Goal: Task Accomplishment & Management: Manage account settings

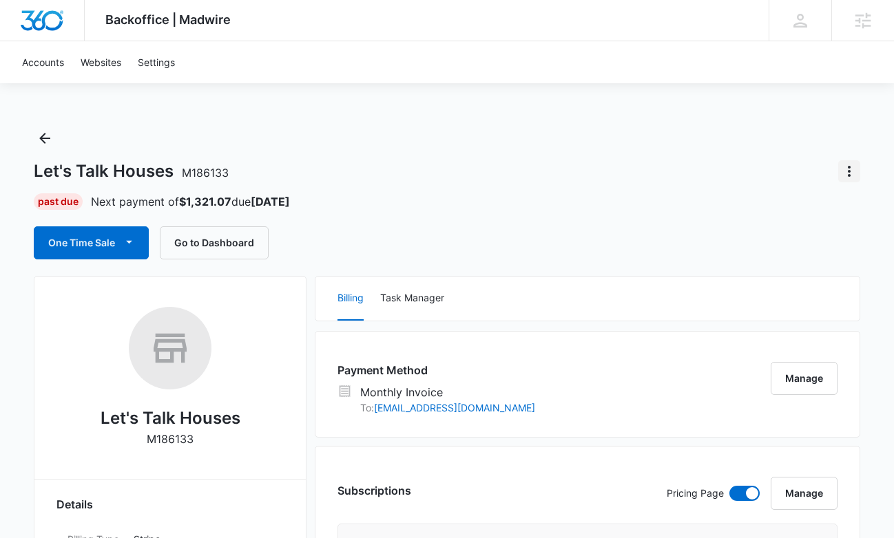
click at [849, 170] on icon "Actions" at bounding box center [848, 171] width 3 height 11
click at [818, 211] on div "Close Account" at bounding box center [793, 210] width 65 height 10
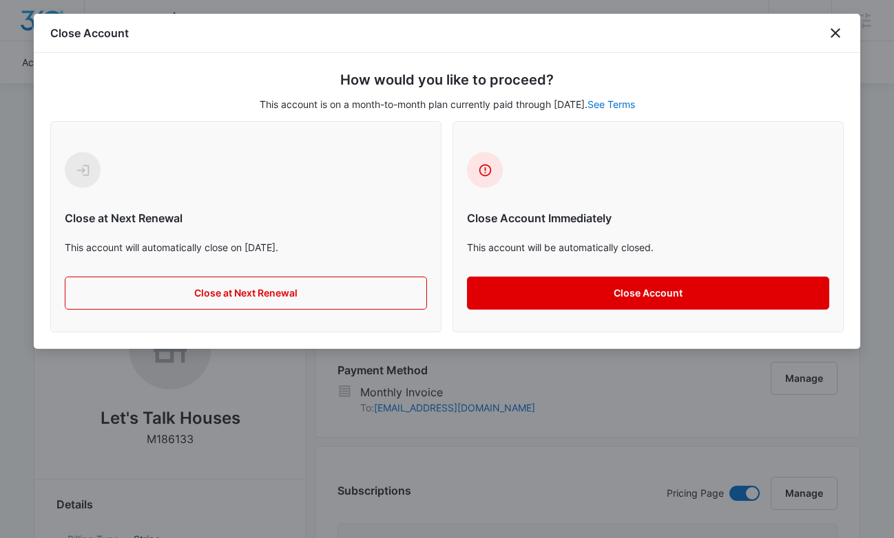
click at [501, 295] on button "Close Account" at bounding box center [648, 293] width 362 height 33
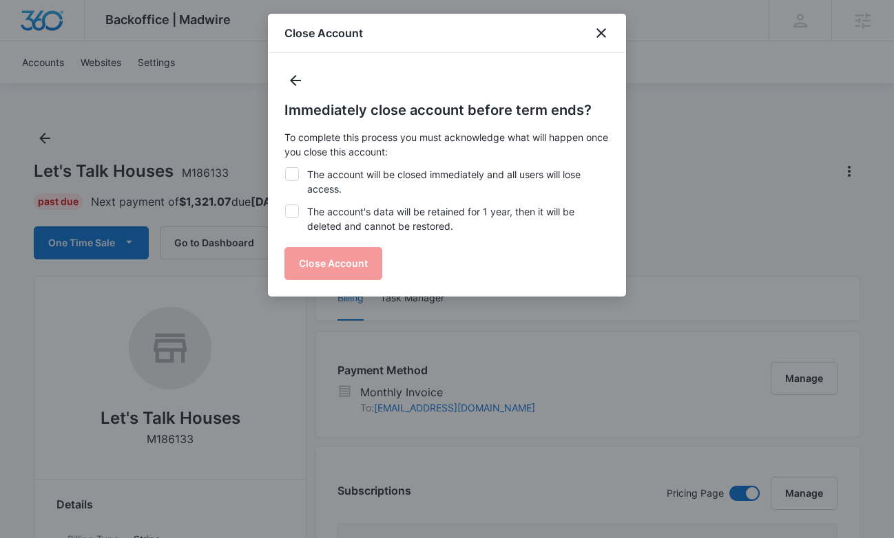
click at [396, 178] on label "The account will be closed immediately and all users will lose access." at bounding box center [446, 181] width 325 height 29
click at [285, 168] on input "The account will be closed immediately and all users will lose access." at bounding box center [284, 167] width 1 height 1
checkbox input "true"
click at [393, 217] on label "The account's data will be retained for 1 year, then it will be deleted and can…" at bounding box center [446, 218] width 325 height 29
click at [285, 205] on input "The account's data will be retained for 1 year, then it will be deleted and can…" at bounding box center [284, 204] width 1 height 1
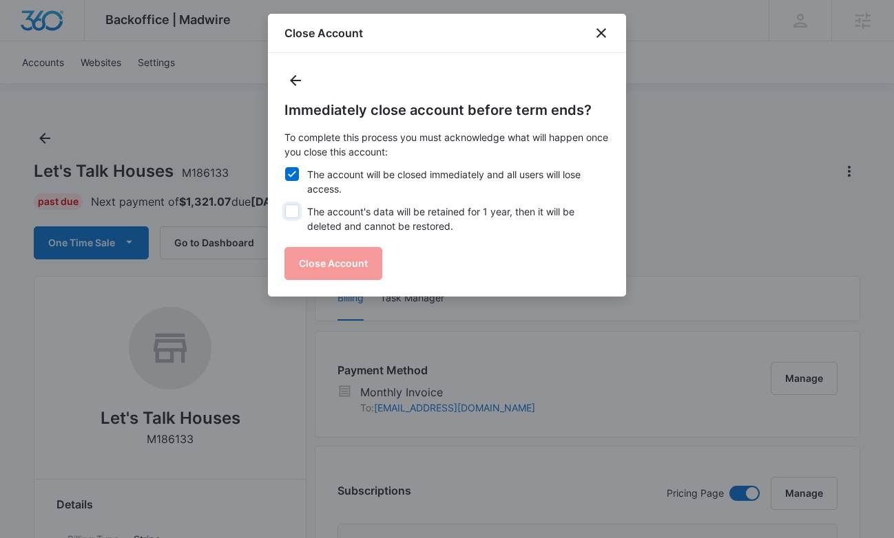
checkbox input "true"
click at [372, 248] on button "Close Account" at bounding box center [333, 263] width 98 height 33
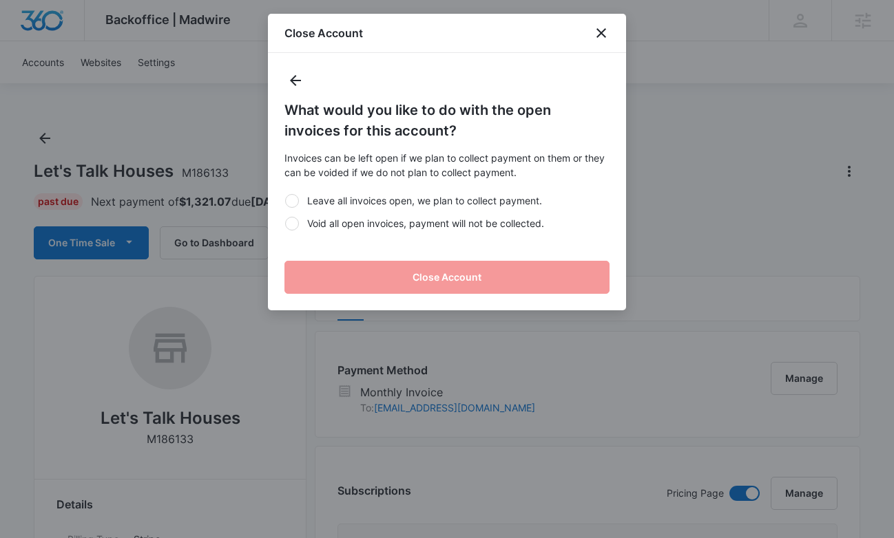
click at [373, 229] on label "Void all open invoices, payment will not be collected." at bounding box center [446, 223] width 325 height 14
click at [285, 224] on input "Void all open invoices, payment will not be collected." at bounding box center [284, 223] width 1 height 1
radio input "true"
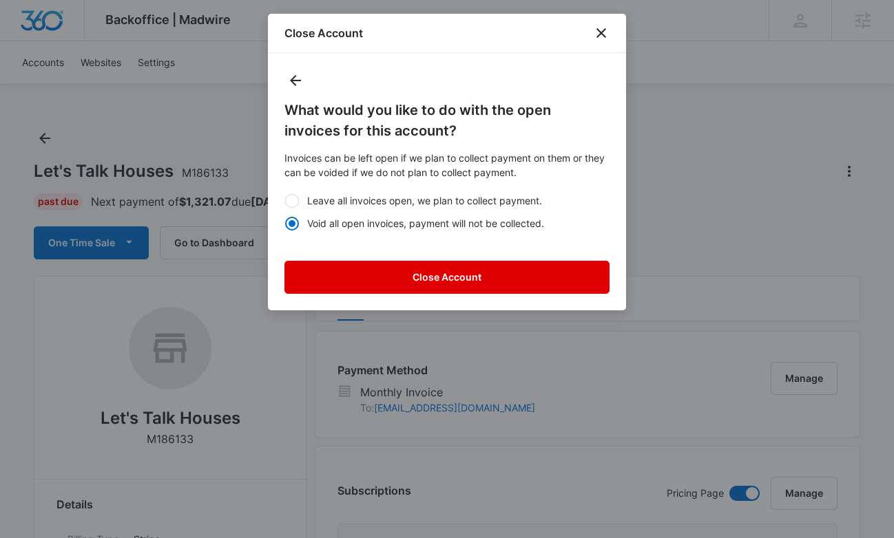
click at [404, 284] on button "Close Account" at bounding box center [446, 277] width 325 height 33
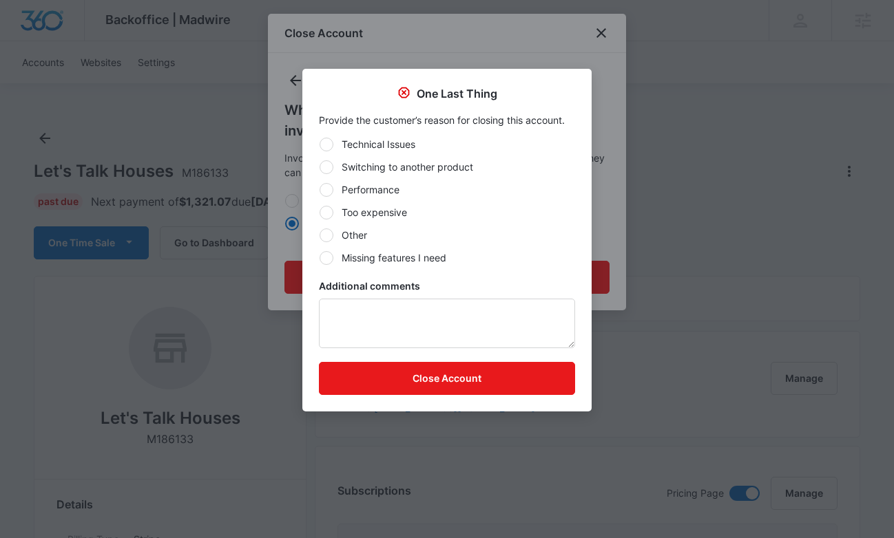
click at [359, 233] on label "Other" at bounding box center [447, 235] width 256 height 14
click at [319, 235] on input "Other" at bounding box center [319, 235] width 1 height 1
radio input "true"
click at [375, 191] on label "Performance" at bounding box center [447, 189] width 256 height 14
click at [319, 190] on input "Performance" at bounding box center [319, 189] width 1 height 1
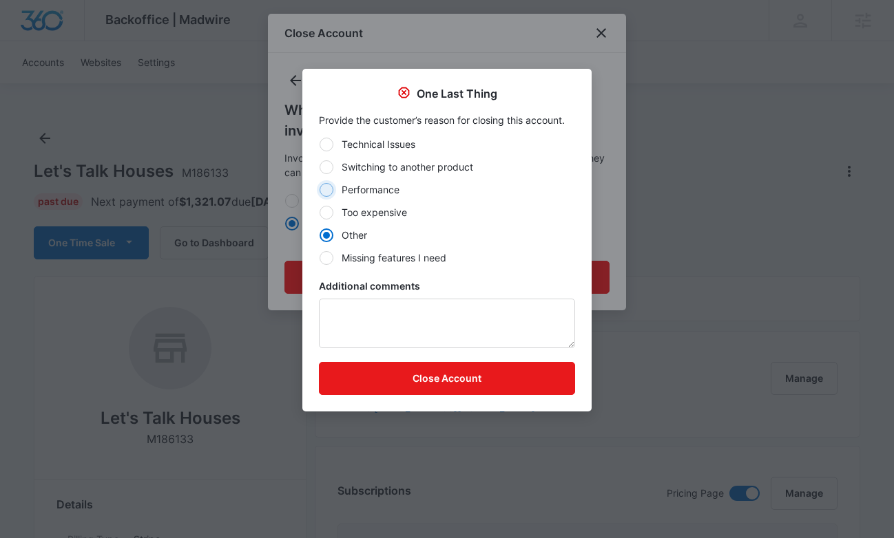
radio input "true"
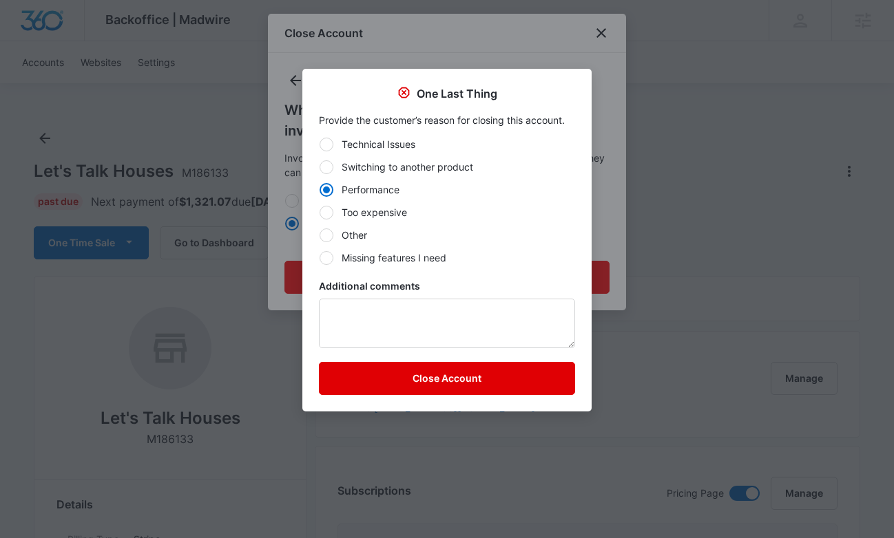
click at [462, 392] on button "Close Account" at bounding box center [447, 378] width 256 height 33
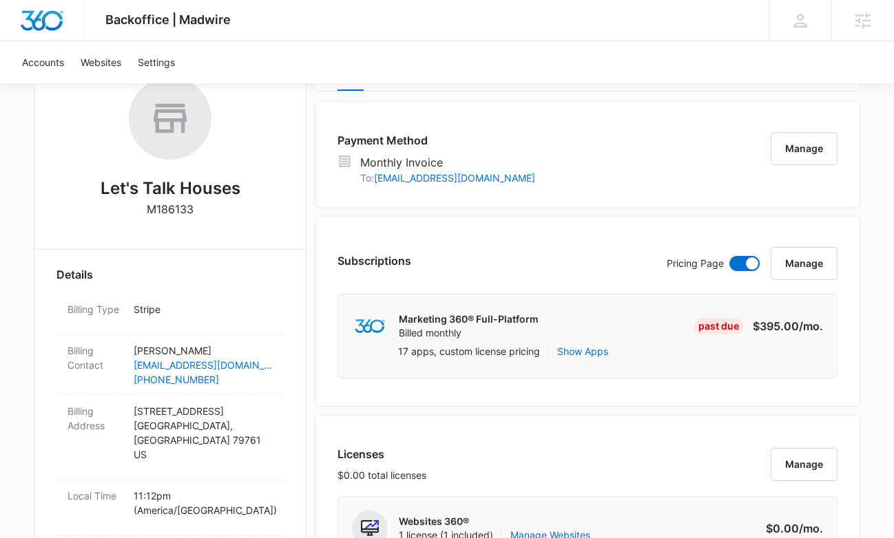
scroll to position [321, 0]
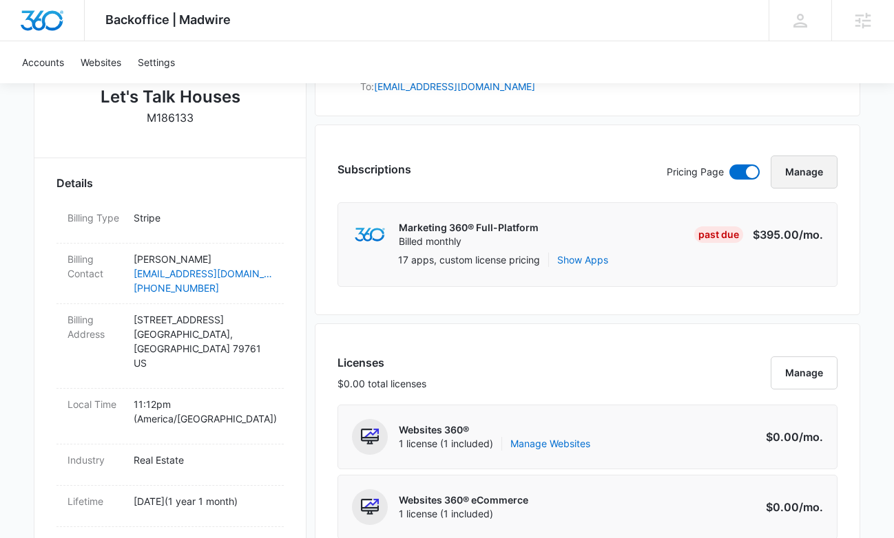
click at [812, 180] on button "Manage" at bounding box center [803, 172] width 67 height 33
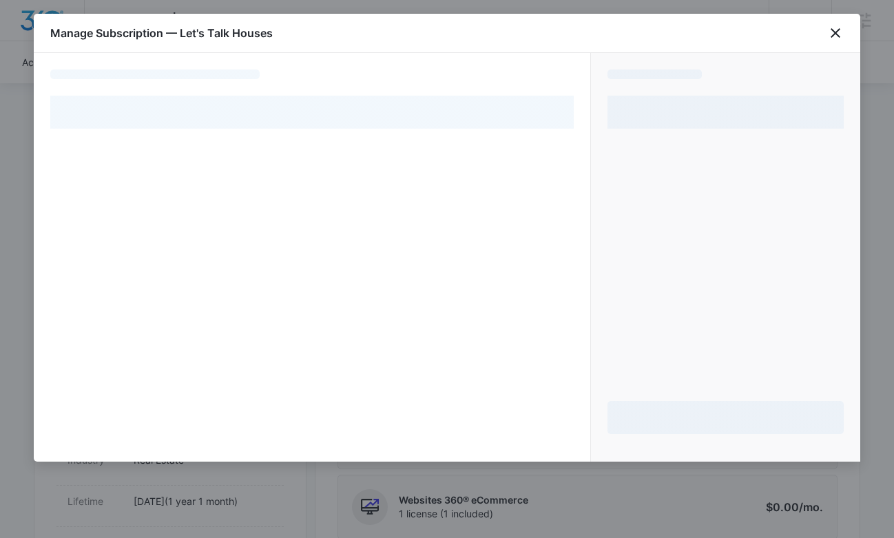
select select "MANUAL_INVOICE"
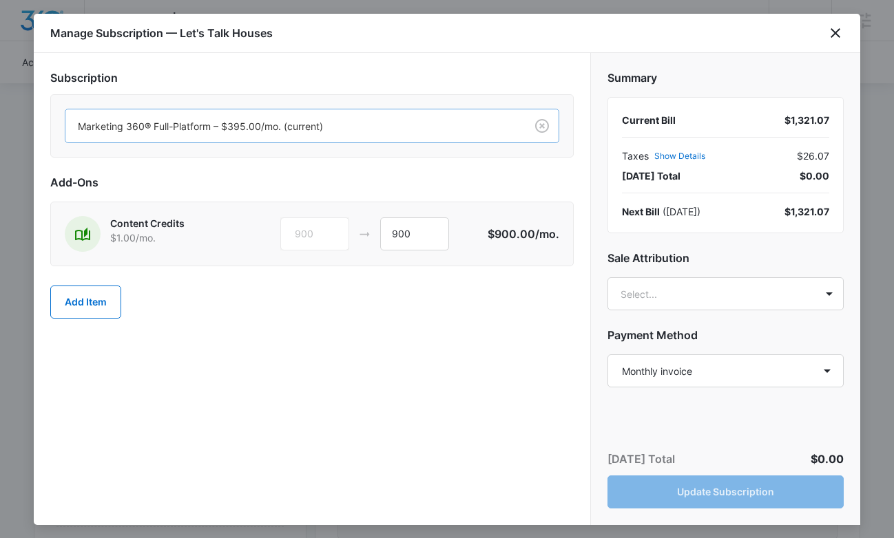
click at [361, 134] on div at bounding box center [293, 126] width 430 height 17
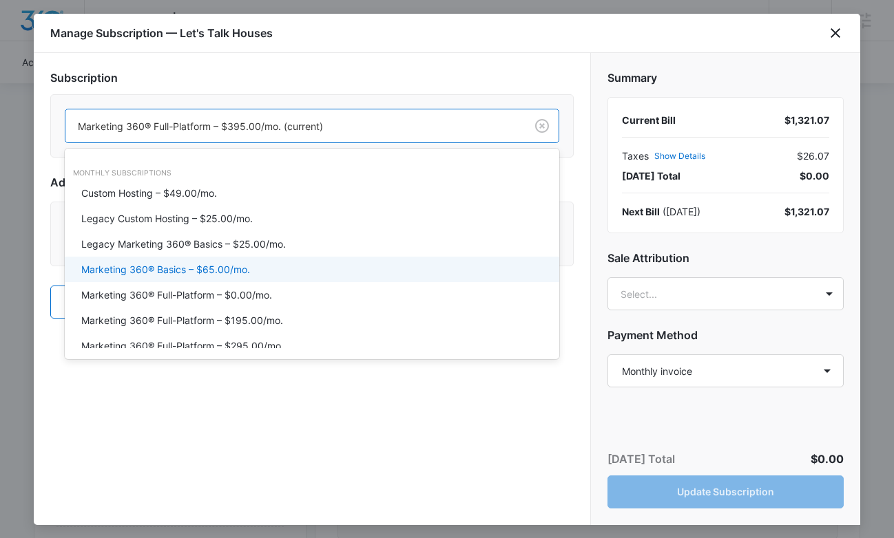
click at [302, 269] on div "Marketing 360® Basics – $65.00/mo." at bounding box center [310, 269] width 458 height 14
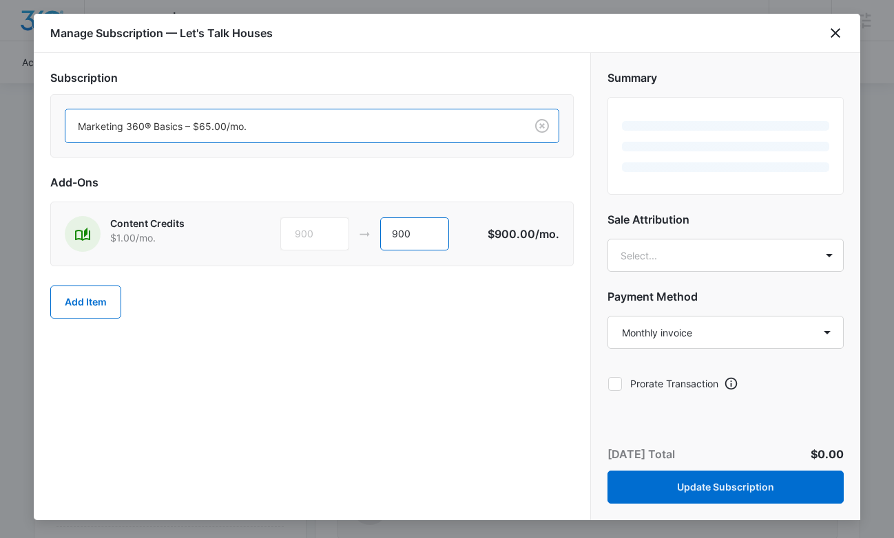
click at [408, 229] on input "900" at bounding box center [414, 234] width 69 height 33
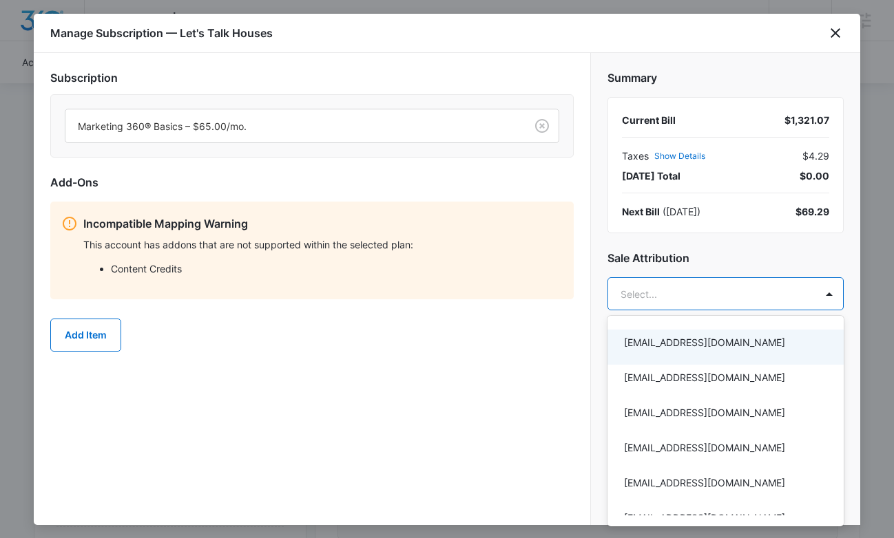
click at [653, 261] on div at bounding box center [447, 269] width 894 height 538
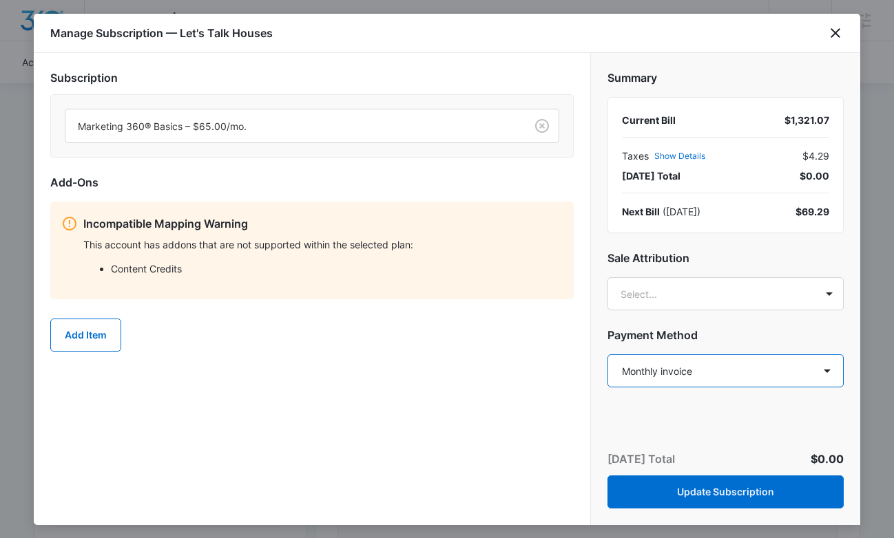
click at [664, 370] on select "Select a payment method Visa ending in 3290 New payment method Monthly invoice" at bounding box center [725, 371] width 236 height 33
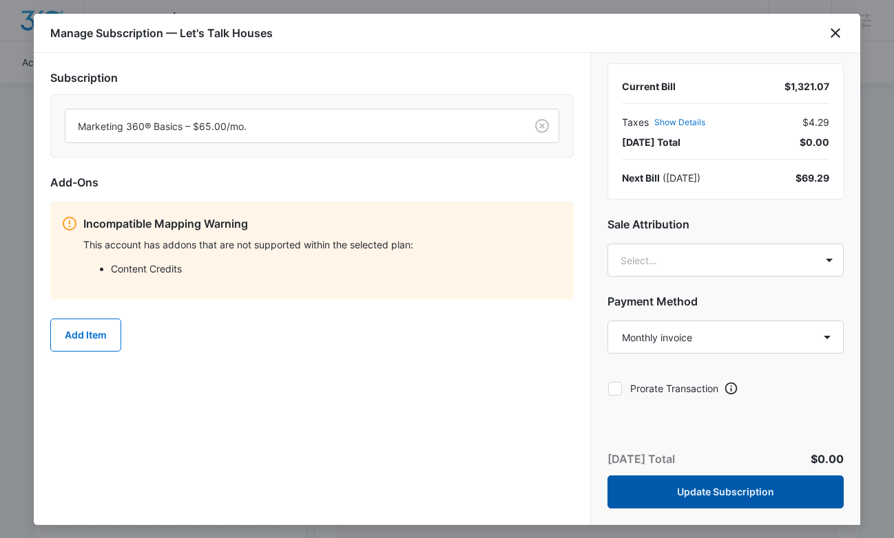
click at [692, 492] on button "Update Subscription" at bounding box center [725, 492] width 236 height 33
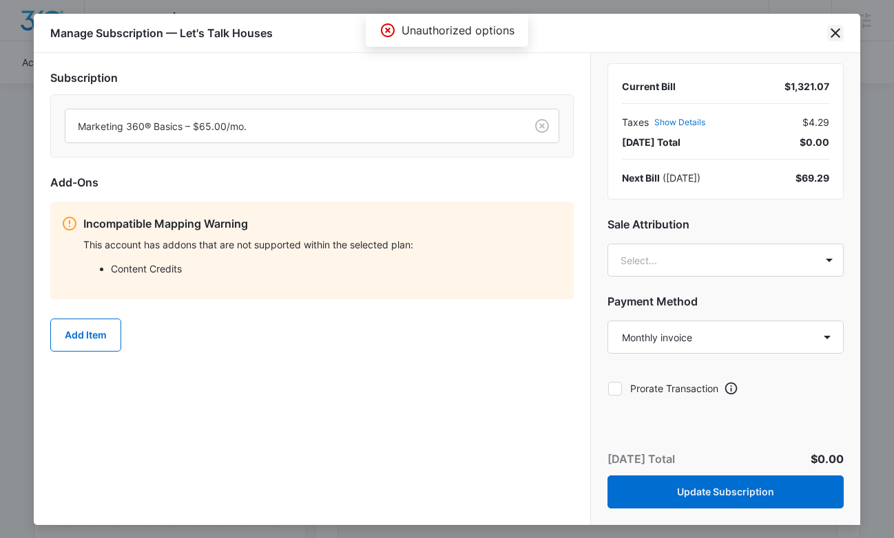
click at [836, 32] on icon "close" at bounding box center [835, 33] width 10 height 10
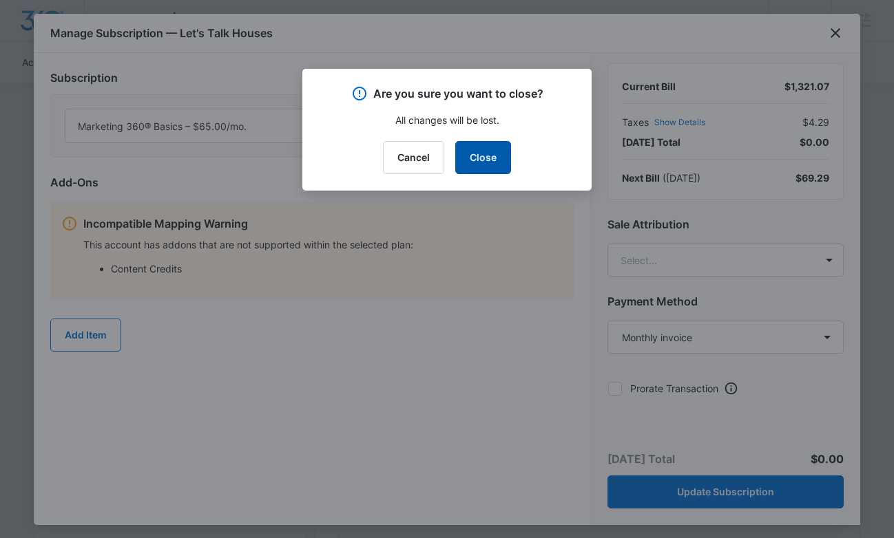
click at [468, 158] on button "Close" at bounding box center [483, 157] width 56 height 33
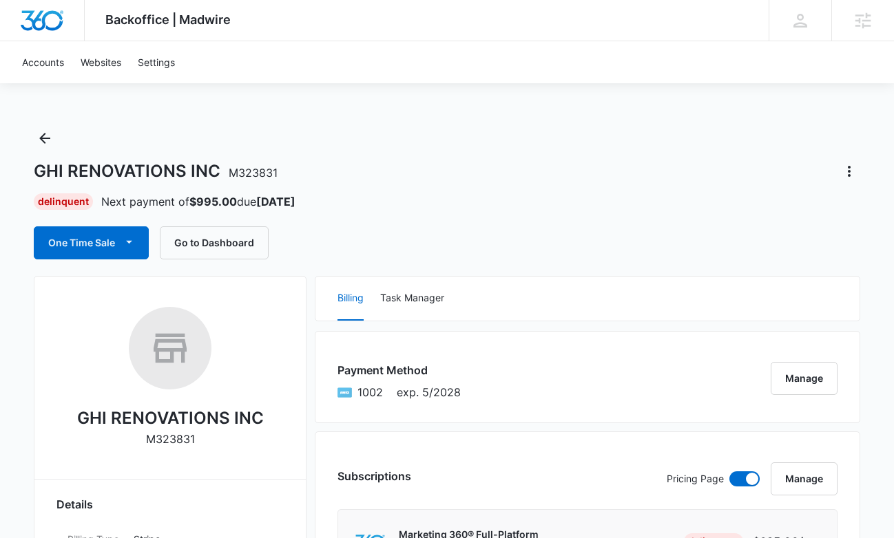
click at [854, 184] on div "GHI RENOVATIONS INC M323831 Delinquent Next payment of $995.00 due Sep 5 One Ti…" at bounding box center [447, 193] width 826 height 132
click at [849, 181] on button "Actions" at bounding box center [849, 171] width 22 height 22
click at [820, 211] on div "Close Account" at bounding box center [793, 210] width 65 height 10
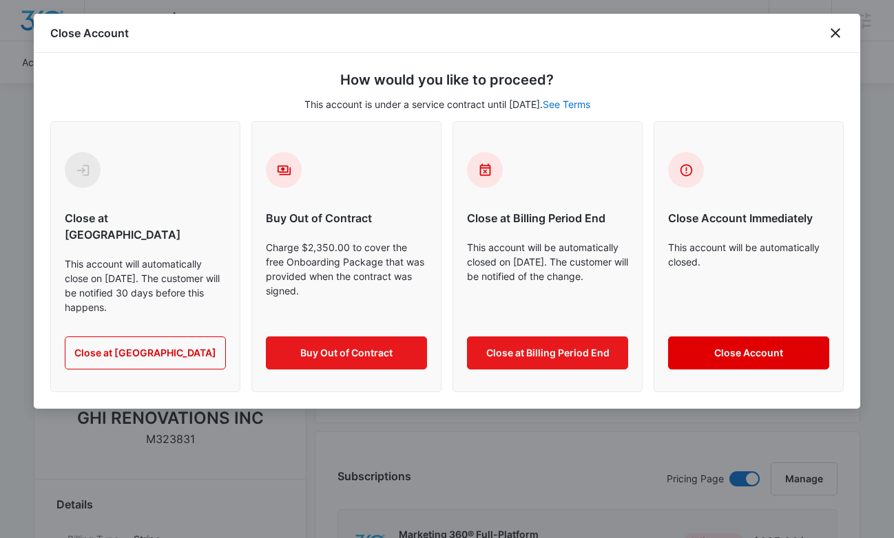
click at [719, 337] on button "Close Account" at bounding box center [748, 353] width 161 height 33
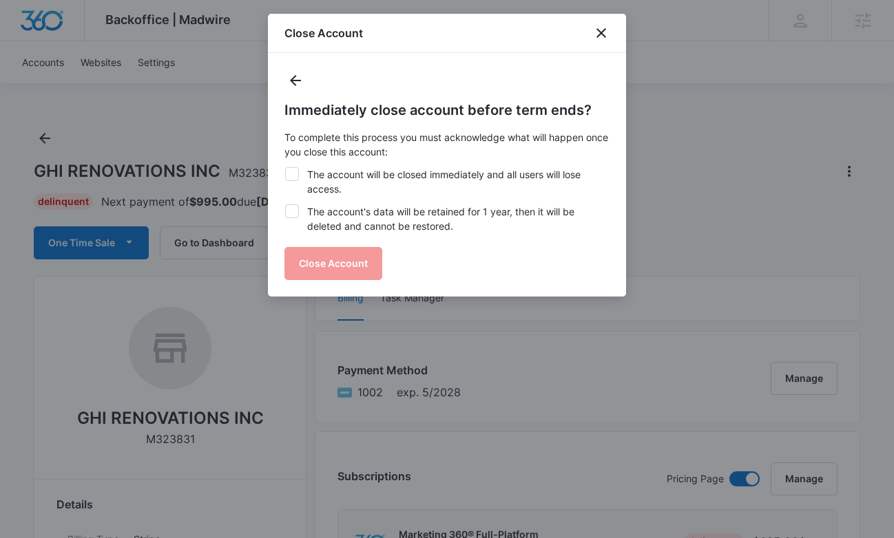
click at [377, 178] on label "The account will be closed immediately and all users will lose access." at bounding box center [446, 181] width 325 height 29
click at [285, 168] on input "The account will be closed immediately and all users will lose access." at bounding box center [284, 167] width 1 height 1
checkbox input "true"
click at [377, 218] on label "The account's data will be retained for 1 year, then it will be deleted and can…" at bounding box center [446, 218] width 325 height 29
click at [285, 205] on input "The account's data will be retained for 1 year, then it will be deleted and can…" at bounding box center [284, 204] width 1 height 1
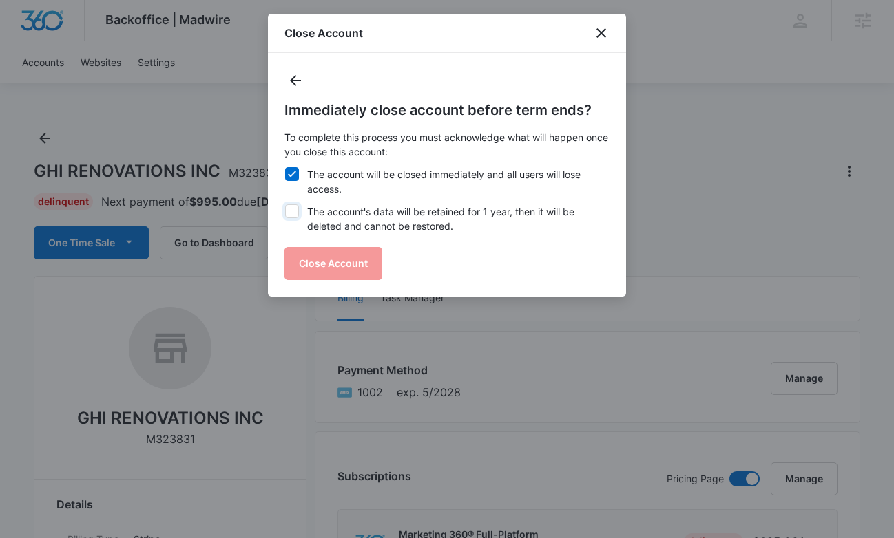
checkbox input "true"
click at [361, 246] on div "Immediately close account before term ends? To complete this process you must a…" at bounding box center [446, 190] width 325 height 180
click at [359, 267] on button "Close Account" at bounding box center [333, 263] width 98 height 33
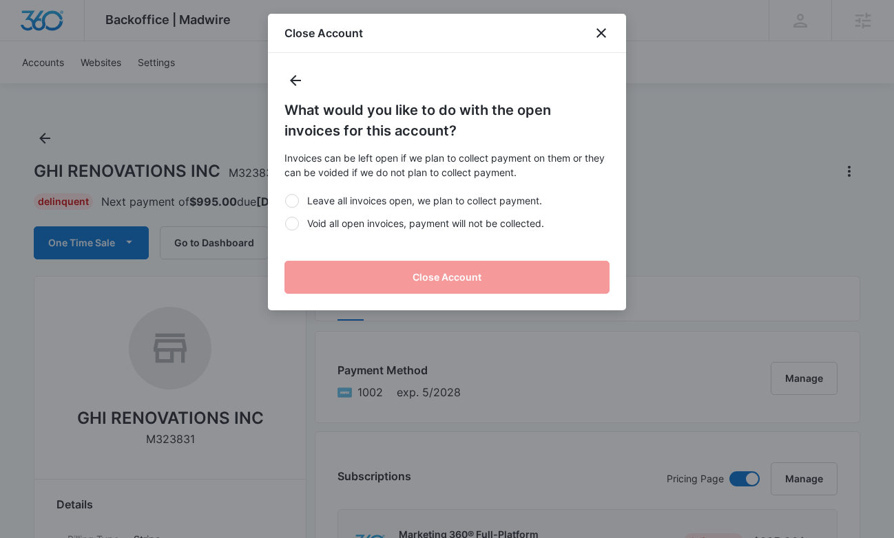
click at [376, 223] on label "Void all open invoices, payment will not be collected." at bounding box center [446, 223] width 325 height 14
click at [285, 223] on input "Void all open invoices, payment will not be collected." at bounding box center [284, 223] width 1 height 1
radio input "true"
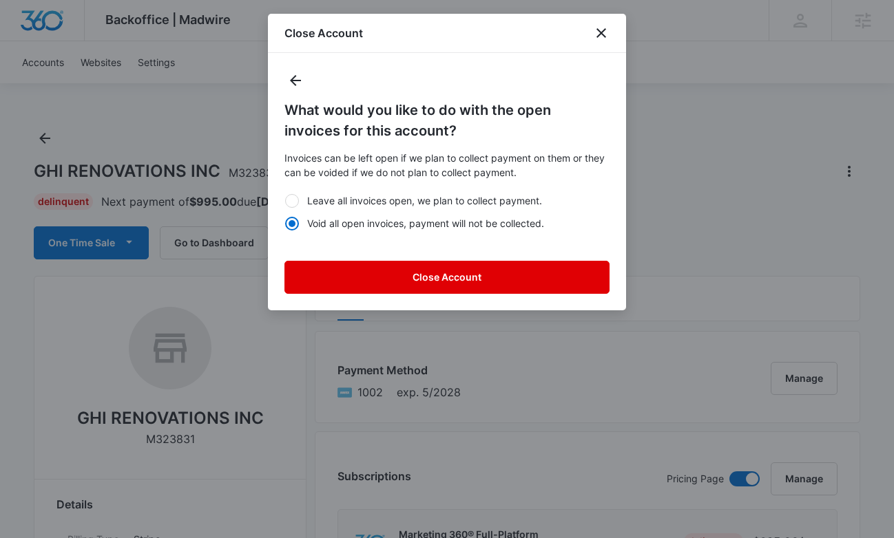
click at [416, 266] on button "Close Account" at bounding box center [446, 277] width 325 height 33
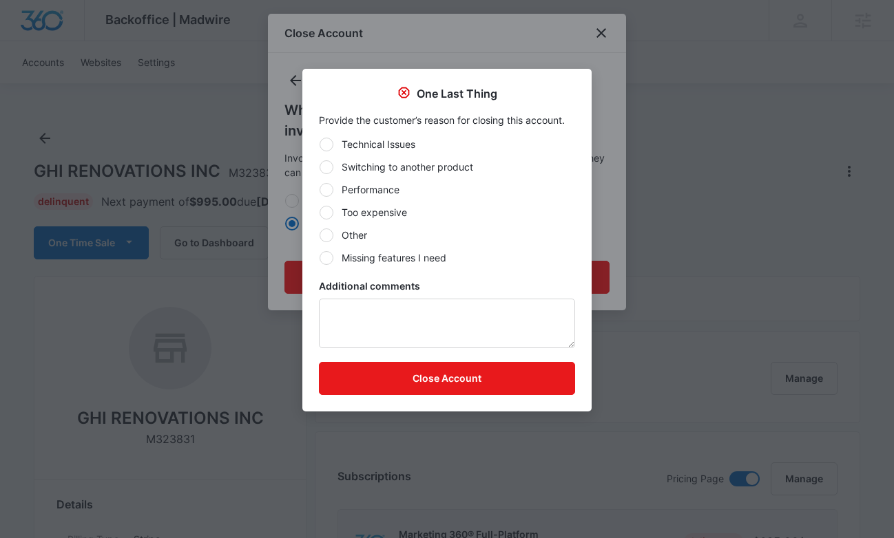
click at [353, 241] on label "Other" at bounding box center [447, 235] width 256 height 14
click at [319, 235] on input "Other" at bounding box center [319, 235] width 1 height 1
radio input "true"
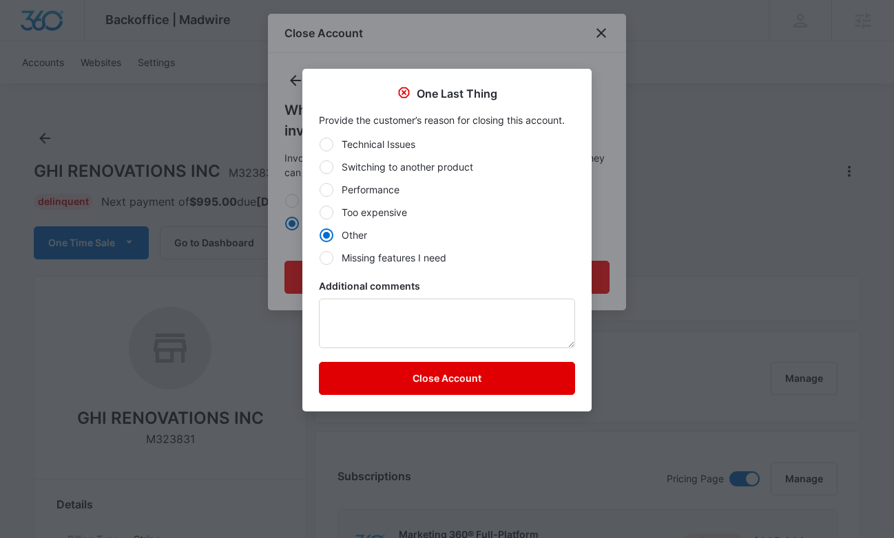
click at [432, 372] on button "Close Account" at bounding box center [447, 378] width 256 height 33
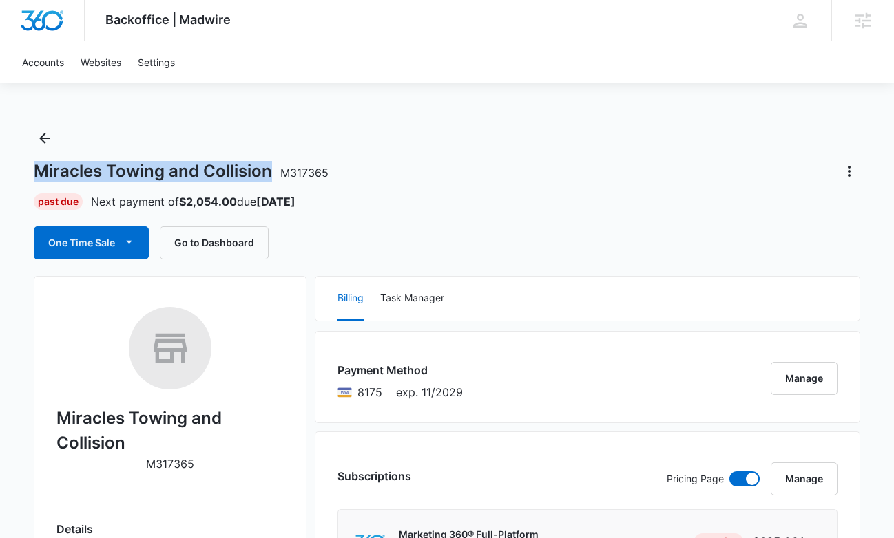
drag, startPoint x: 266, startPoint y: 173, endPoint x: 36, endPoint y: 167, distance: 229.3
click at [36, 167] on h1 "Miracles Towing and Collision M317365" at bounding box center [181, 171] width 295 height 21
copy h1 "Miracles Towing and Collision"
click at [284, 176] on span "M317365" at bounding box center [304, 173] width 48 height 14
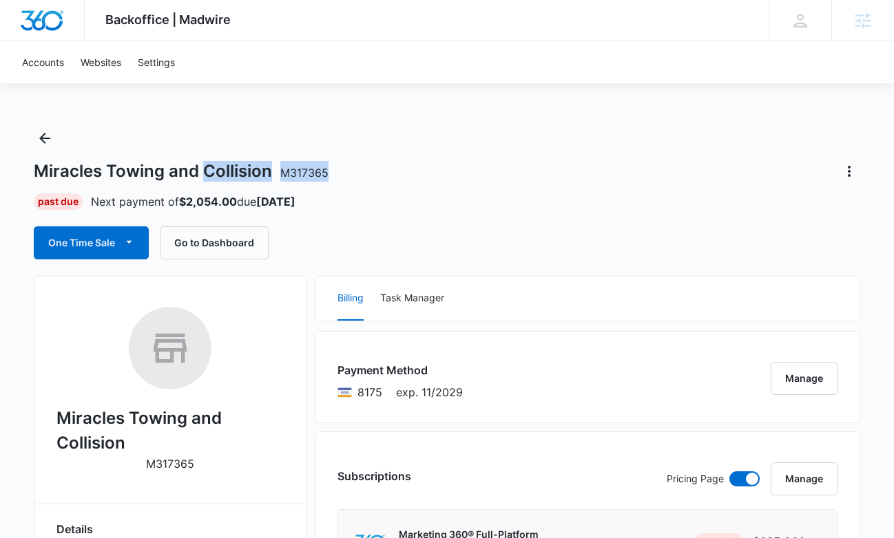
copy h1 "Collision M317365"
click at [328, 173] on div "Miracles Towing and Collision M317365" at bounding box center [447, 171] width 826 height 22
drag, startPoint x: 335, startPoint y: 173, endPoint x: 288, endPoint y: 176, distance: 46.2
click at [288, 176] on div "Miracles Towing and Collision M317365" at bounding box center [447, 171] width 826 height 22
click at [288, 176] on span "M317365" at bounding box center [304, 173] width 48 height 14
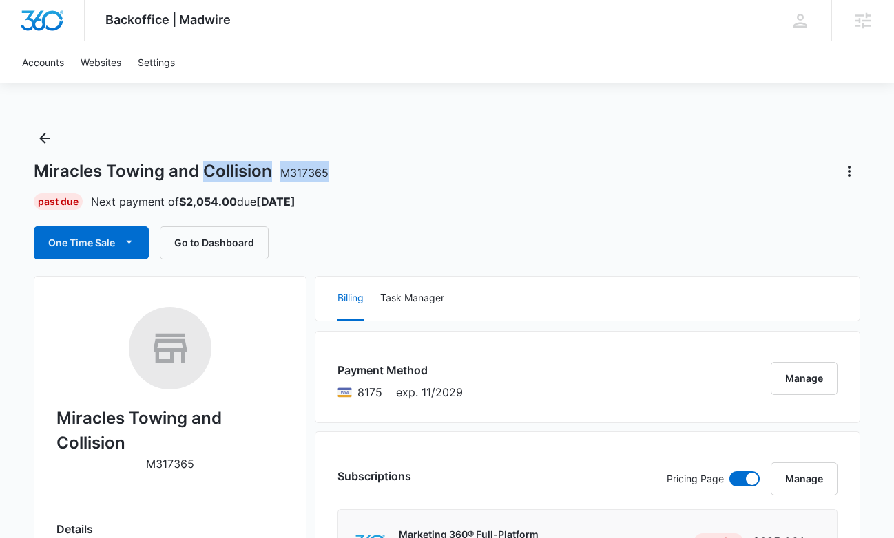
click at [288, 176] on span "M317365" at bounding box center [304, 173] width 48 height 14
click at [293, 173] on span "M317365" at bounding box center [304, 173] width 48 height 14
drag, startPoint x: 281, startPoint y: 175, endPoint x: 330, endPoint y: 174, distance: 49.6
click at [330, 174] on div "Miracles Towing and Collision M317365" at bounding box center [447, 171] width 826 height 22
copy span "M317365"
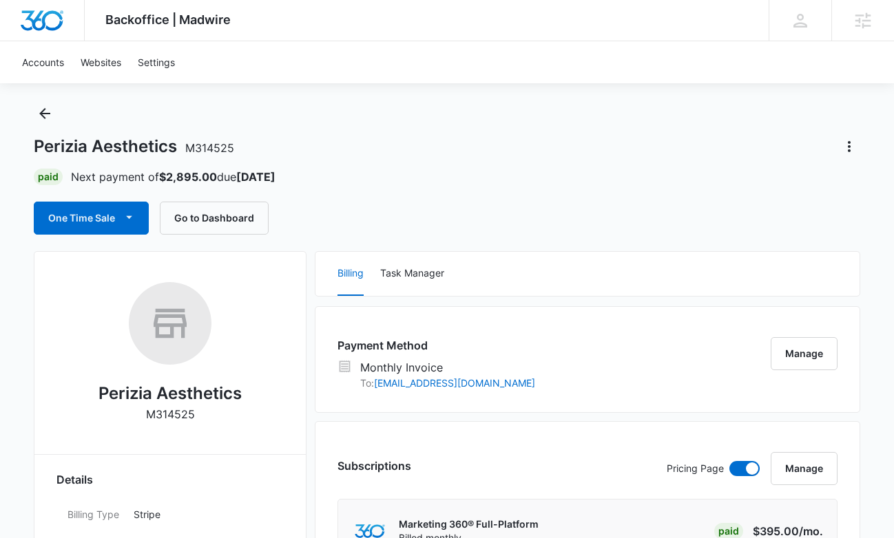
scroll to position [27, 0]
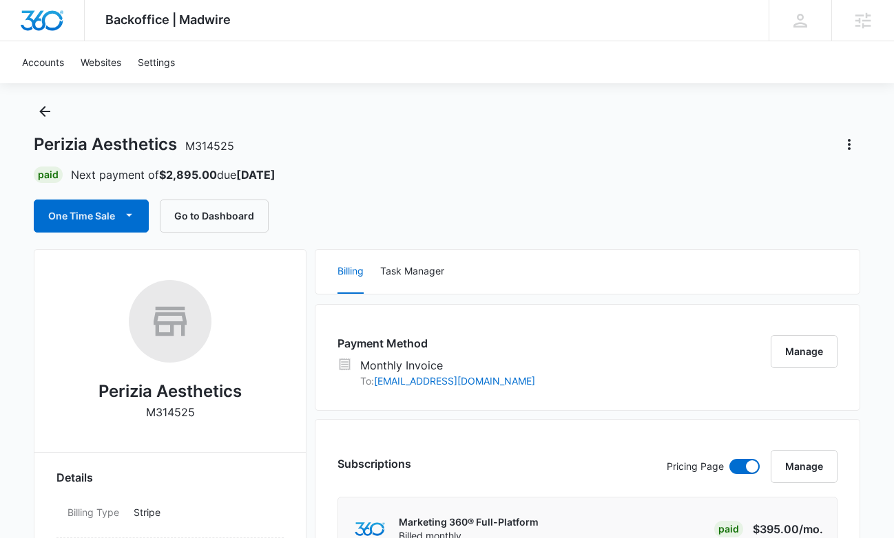
click at [851, 157] on div "Perizia Aesthetics M314525 Paid Next payment of $2,895.00 due [DATE] One Time S…" at bounding box center [447, 167] width 826 height 132
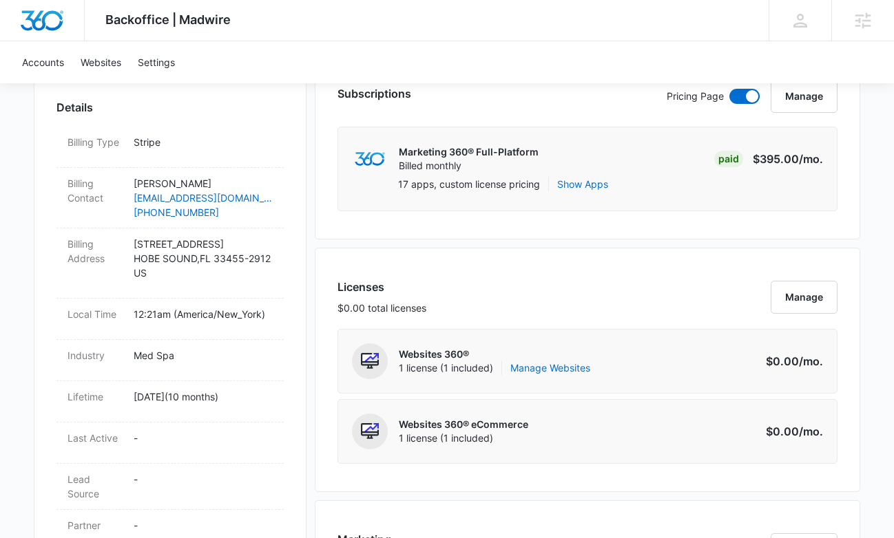
scroll to position [173, 0]
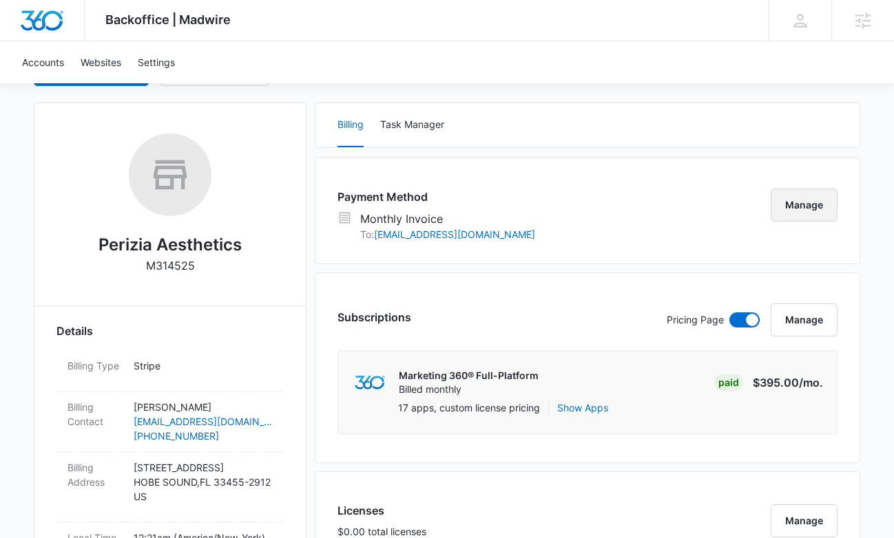
click at [810, 214] on button "Manage" at bounding box center [803, 205] width 67 height 33
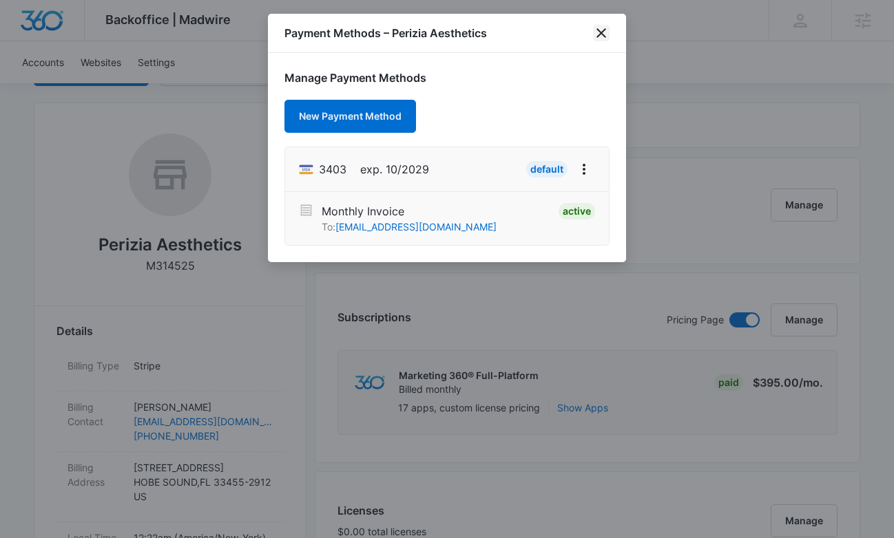
click at [606, 37] on icon "close" at bounding box center [601, 33] width 17 height 17
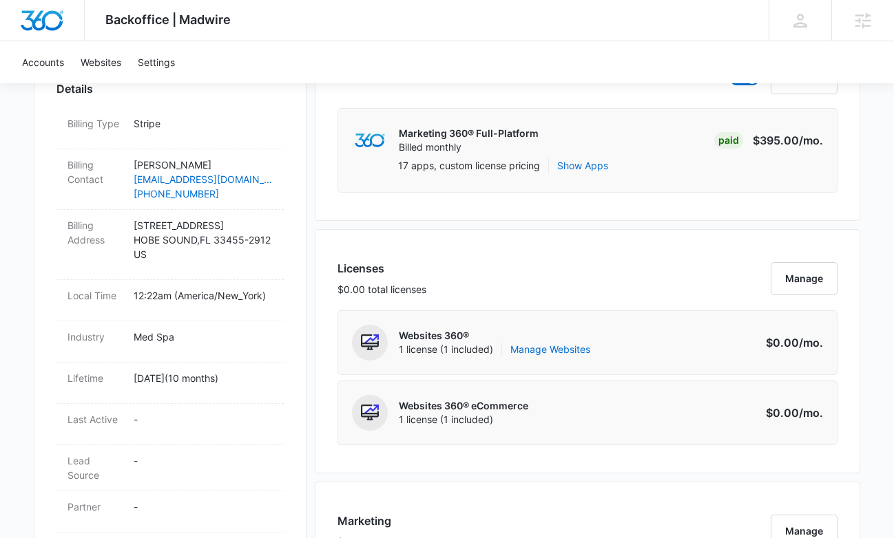
scroll to position [340, 0]
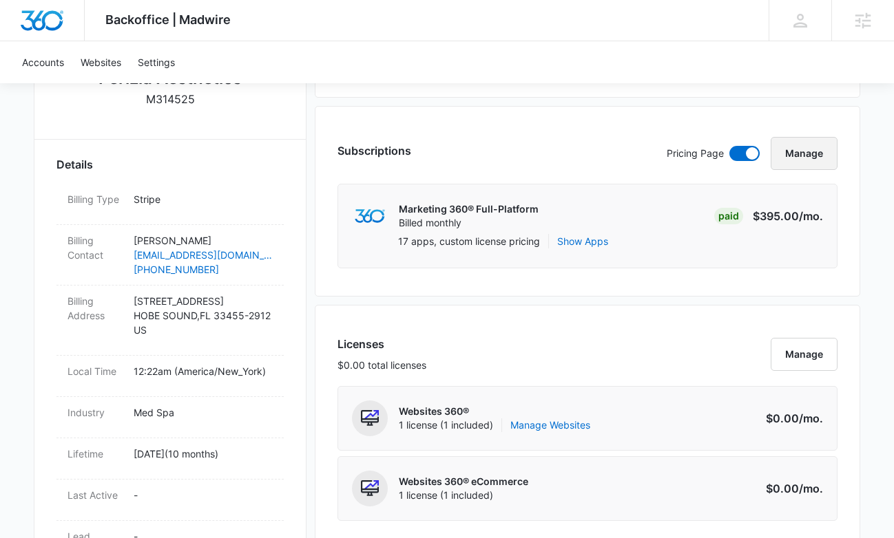
click at [801, 153] on button "Manage" at bounding box center [803, 153] width 67 height 33
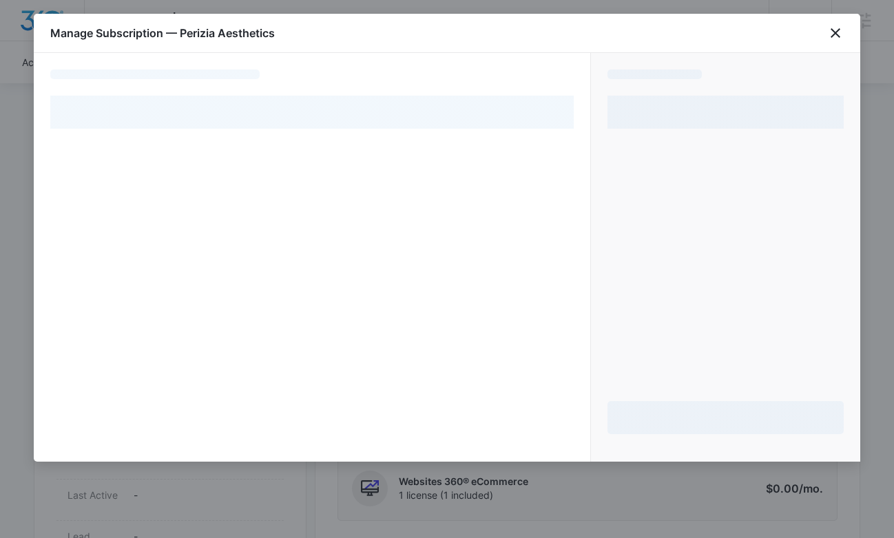
select select "MANUAL_INVOICE"
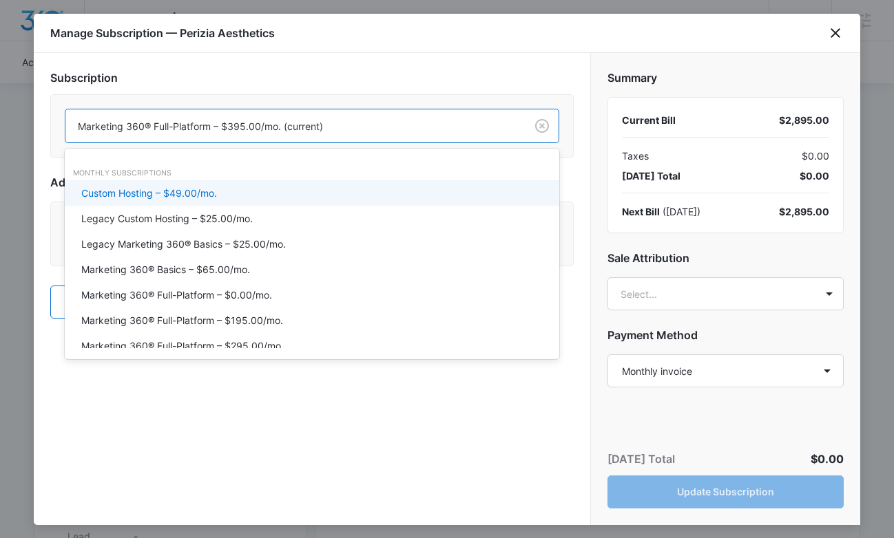
click at [282, 136] on div "Marketing 360® Full-Platform – $395.00/mo. (current)" at bounding box center [295, 126] width 460 height 31
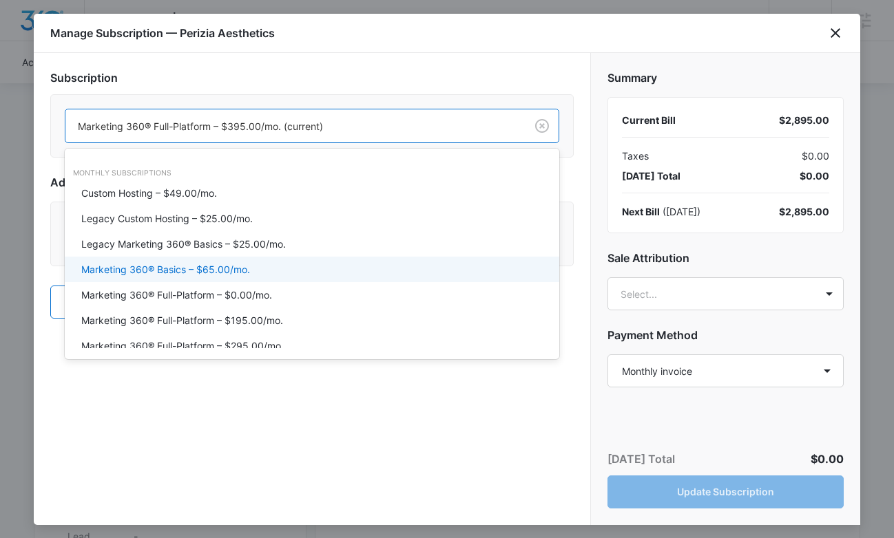
click at [264, 266] on div "Marketing 360® Basics – $65.00/mo." at bounding box center [310, 269] width 458 height 14
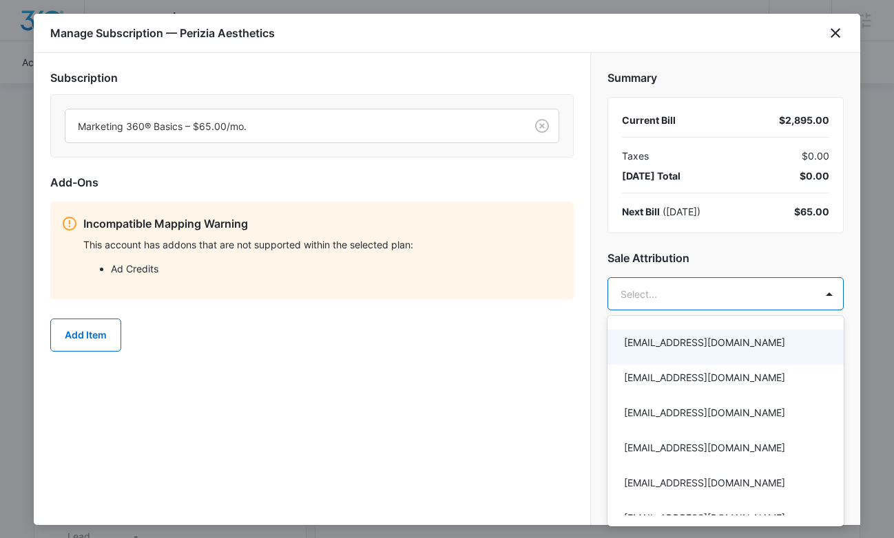
click at [688, 257] on div at bounding box center [447, 269] width 894 height 538
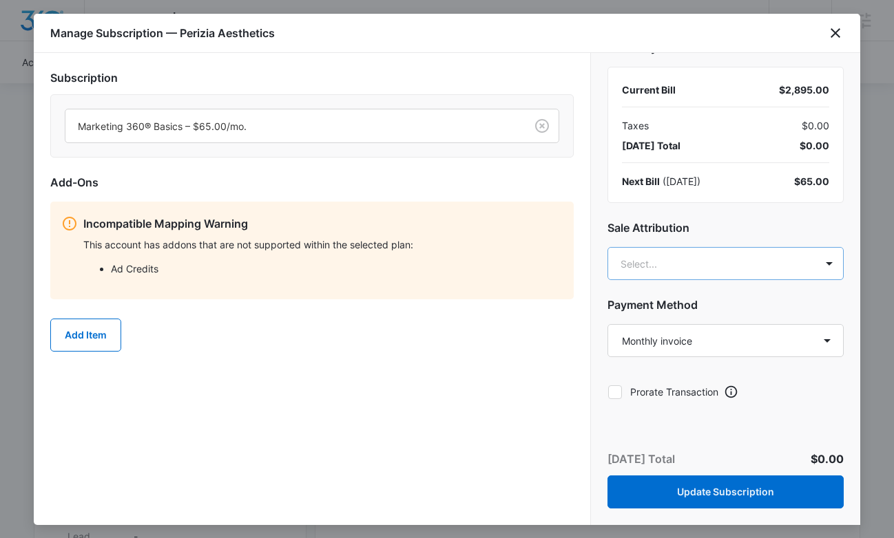
scroll to position [34, 0]
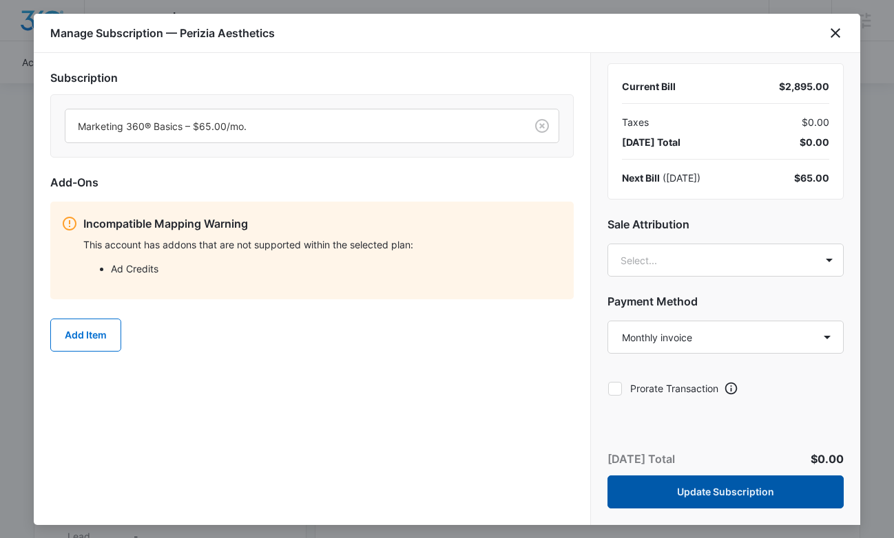
click at [704, 491] on button "Update Subscription" at bounding box center [725, 492] width 236 height 33
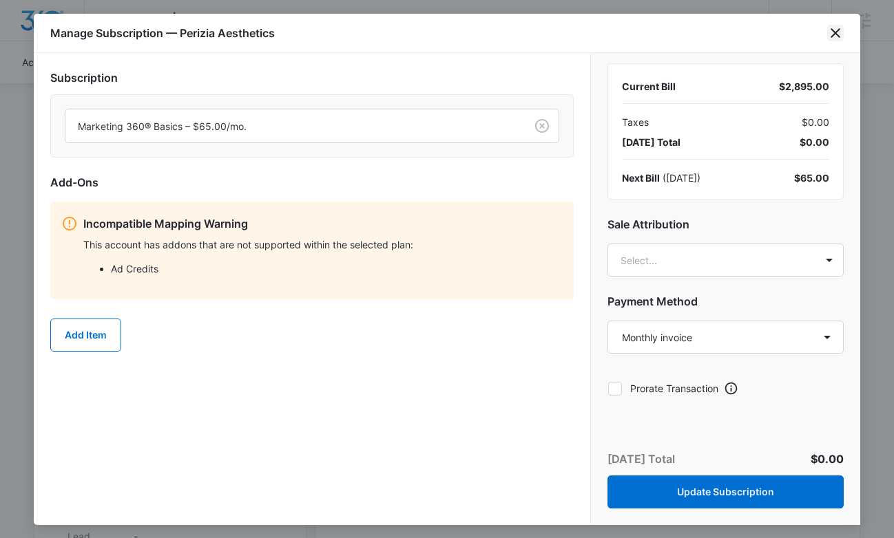
click at [834, 33] on icon "close" at bounding box center [835, 33] width 10 height 10
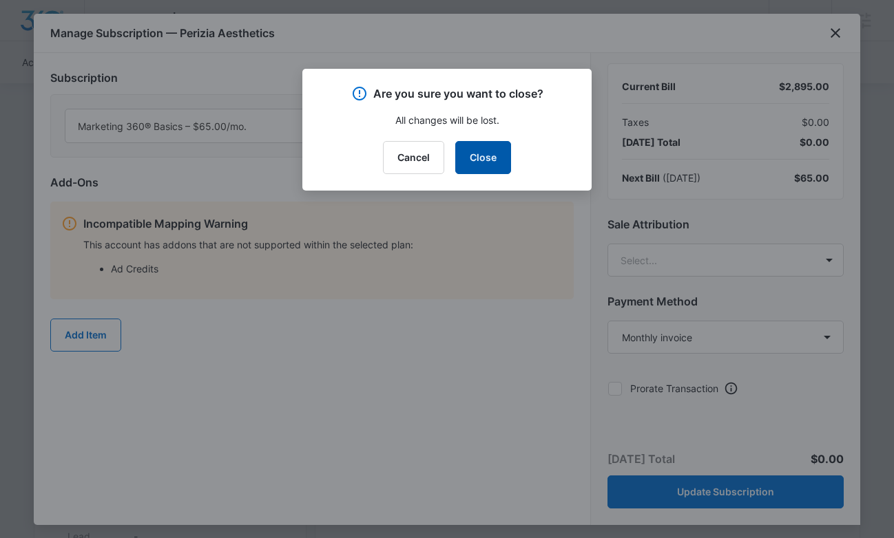
click at [475, 153] on button "Close" at bounding box center [483, 157] width 56 height 33
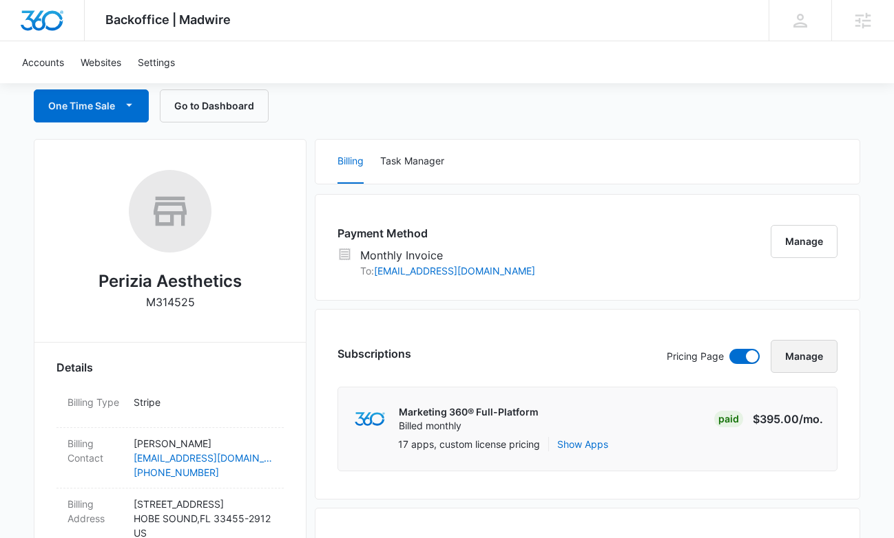
scroll to position [0, 0]
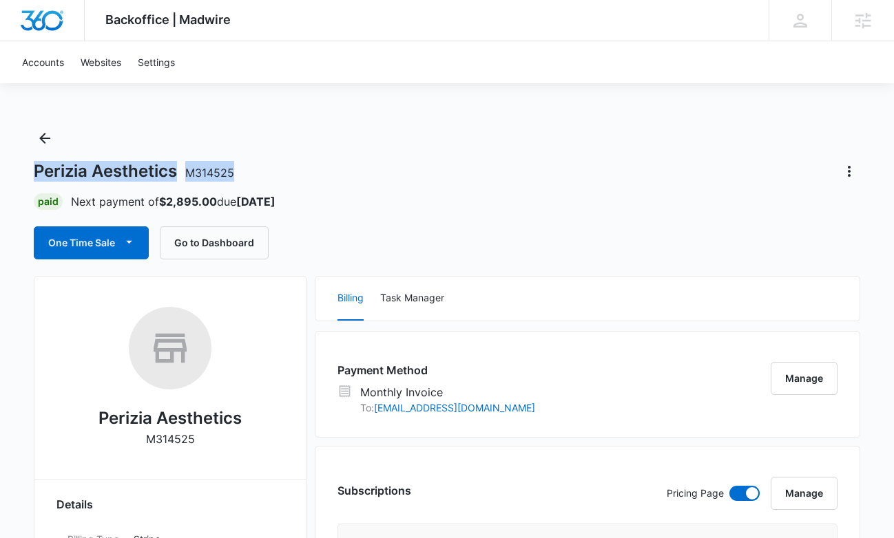
drag, startPoint x: 253, startPoint y: 174, endPoint x: 34, endPoint y: 164, distance: 218.5
click at [34, 164] on div "Perizia Aesthetics M314525" at bounding box center [447, 171] width 826 height 22
copy h1 "Perizia Aesthetics M314525"
